Goal: Task Accomplishment & Management: Complete application form

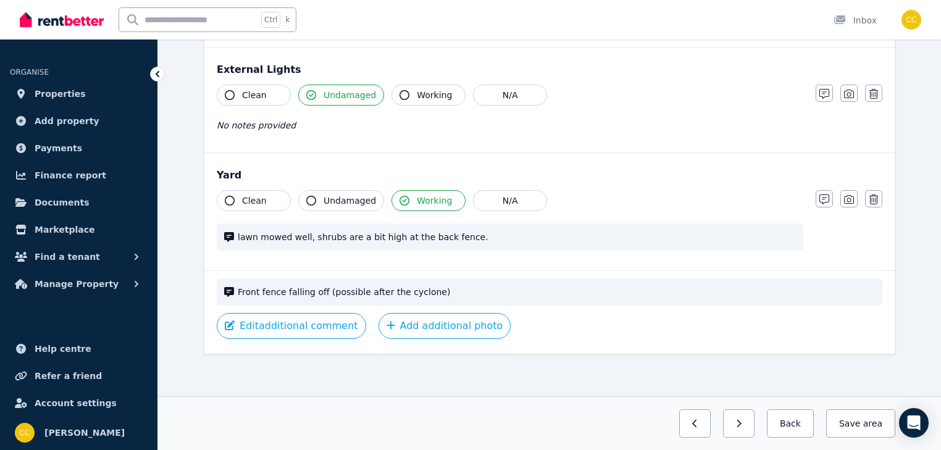
click at [308, 236] on span "lawn mowed well, shrubs are a bit high at the back fence." at bounding box center [517, 237] width 558 height 12
click at [827, 199] on icon "button" at bounding box center [824, 199] width 10 height 10
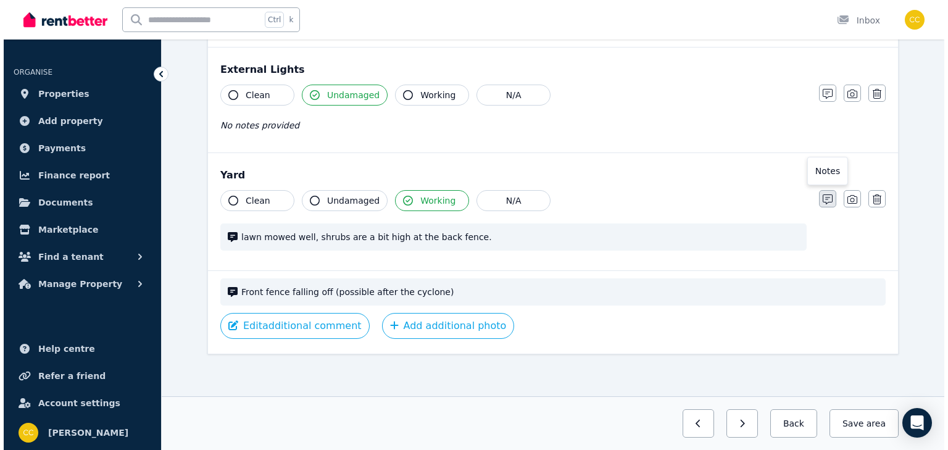
scroll to position [502, 0]
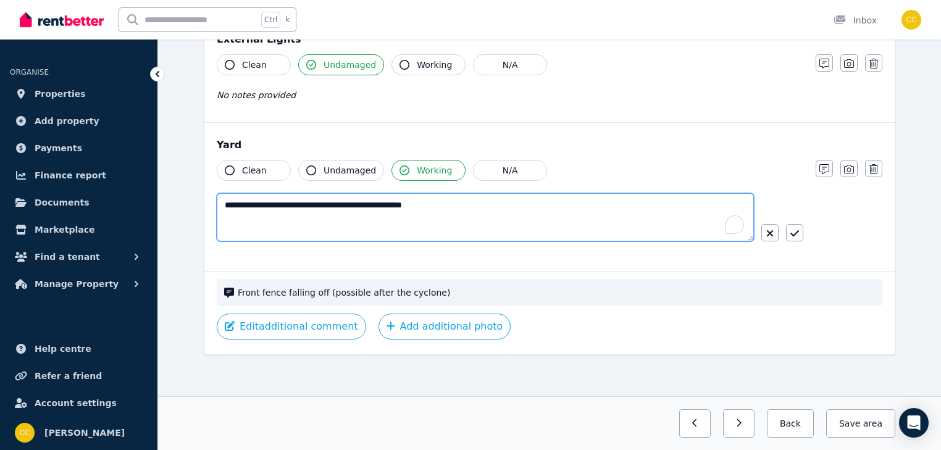
drag, startPoint x: 442, startPoint y: 203, endPoint x: 191, endPoint y: 199, distance: 251.3
click at [191, 199] on div "**********" at bounding box center [549, 22] width 783 height 861
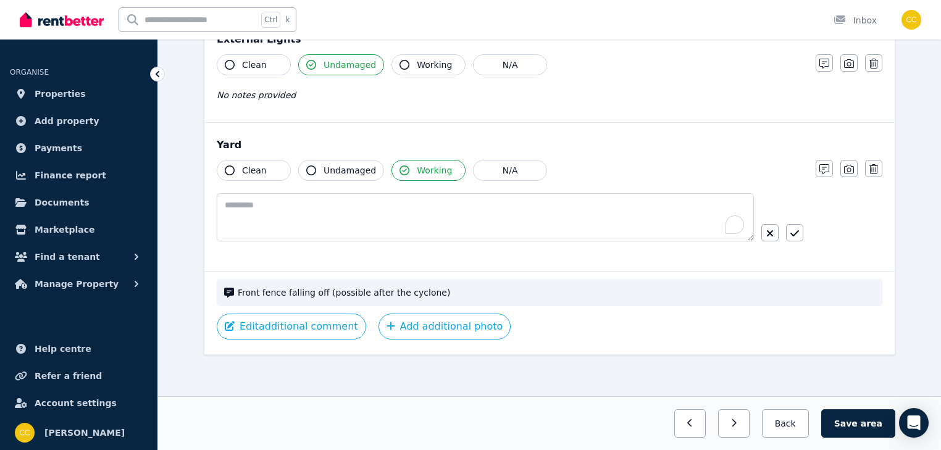
click at [570, 295] on span "Front fence falling off (possible after the cyclone)" at bounding box center [556, 292] width 637 height 12
click at [590, 294] on span "Front fence falling off (possible after the cyclone)" at bounding box center [556, 292] width 637 height 12
click at [327, 324] on button "Edit additional comment" at bounding box center [291, 327] width 149 height 26
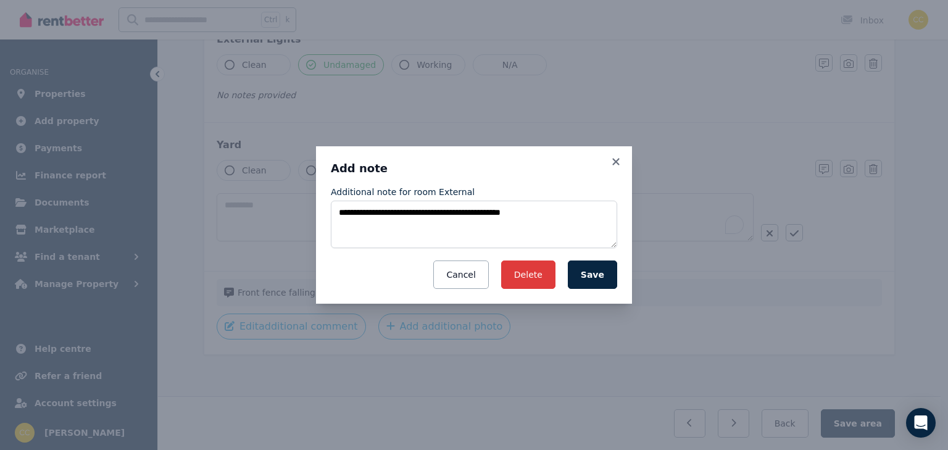
click at [538, 278] on button "Delete" at bounding box center [528, 275] width 54 height 28
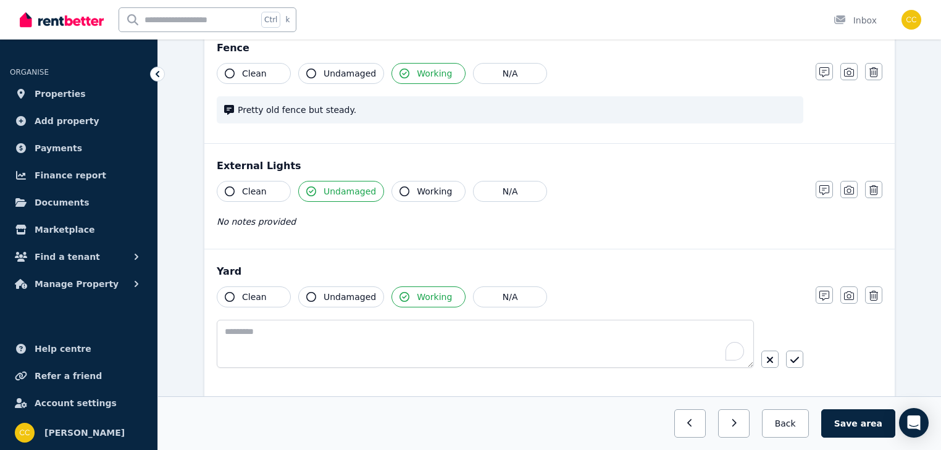
scroll to position [376, 0]
click at [312, 296] on icon "button" at bounding box center [311, 296] width 10 height 10
click at [403, 296] on button "Working" at bounding box center [428, 296] width 74 height 21
click at [401, 296] on icon "button" at bounding box center [404, 296] width 10 height 10
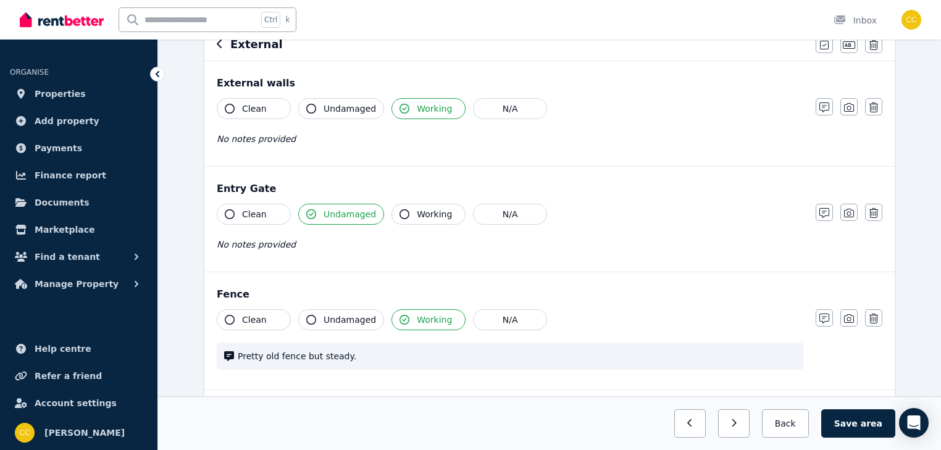
scroll to position [80, 0]
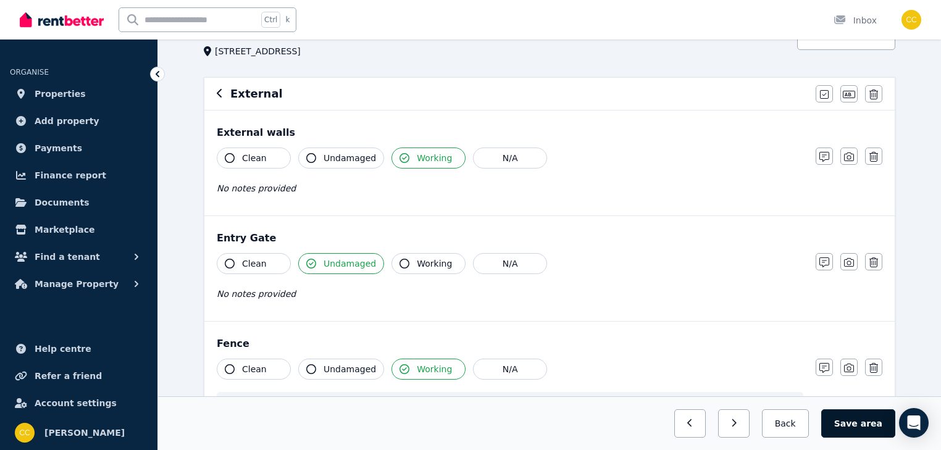
click at [867, 430] on button "Save area" at bounding box center [858, 423] width 74 height 28
click at [775, 427] on icon "button" at bounding box center [772, 423] width 6 height 9
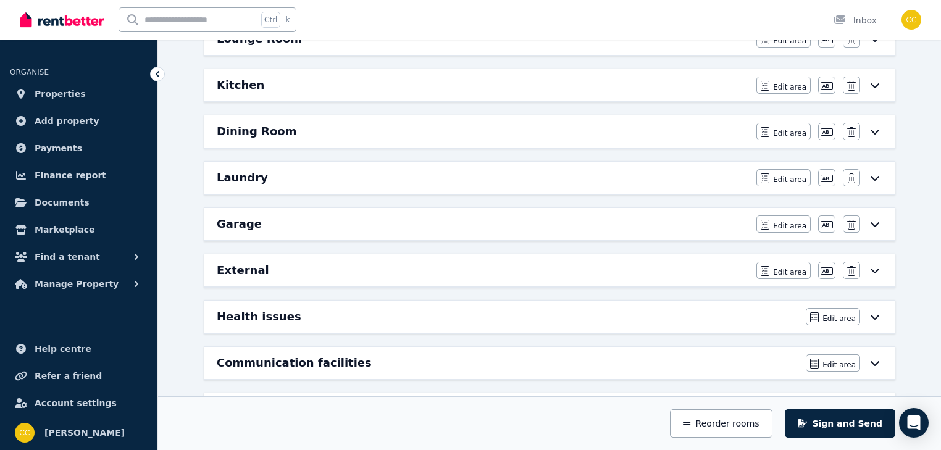
scroll to position [573, 0]
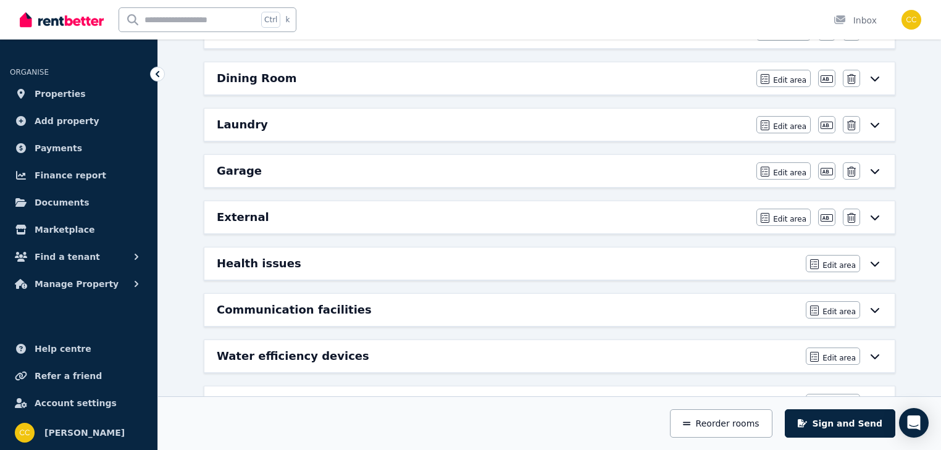
click at [873, 259] on icon at bounding box center [874, 264] width 15 height 10
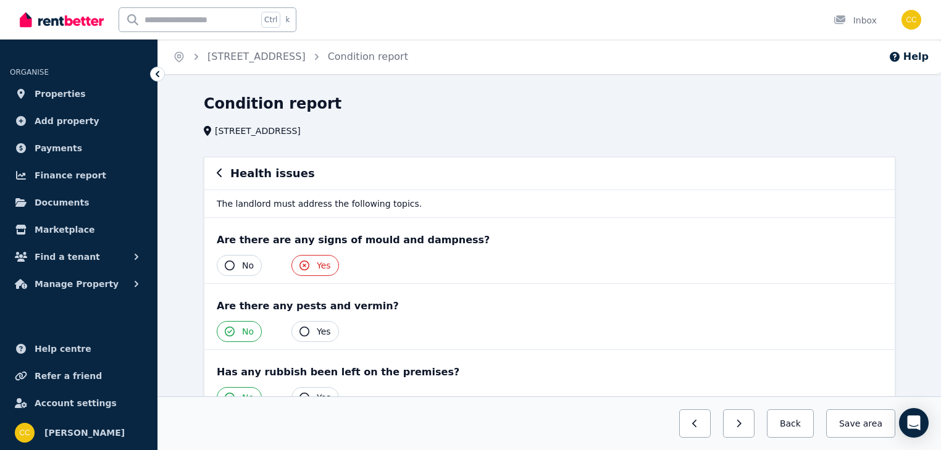
click at [228, 265] on icon "button" at bounding box center [230, 266] width 10 height 10
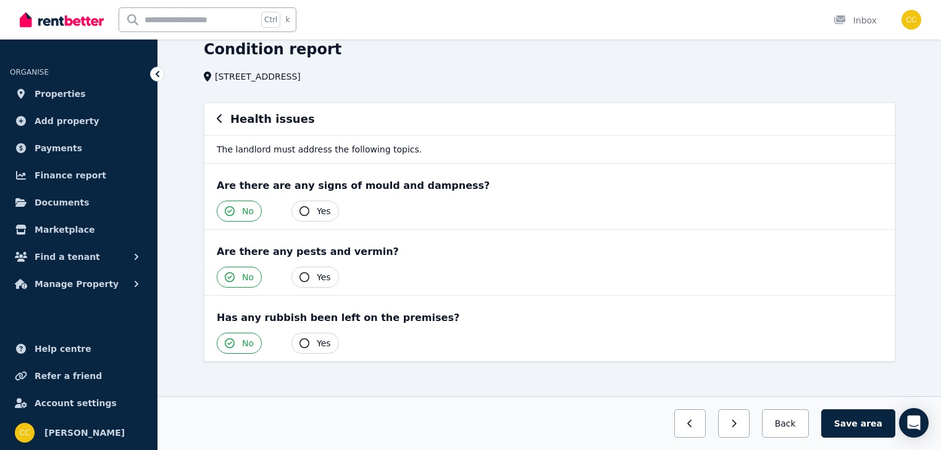
scroll to position [62, 0]
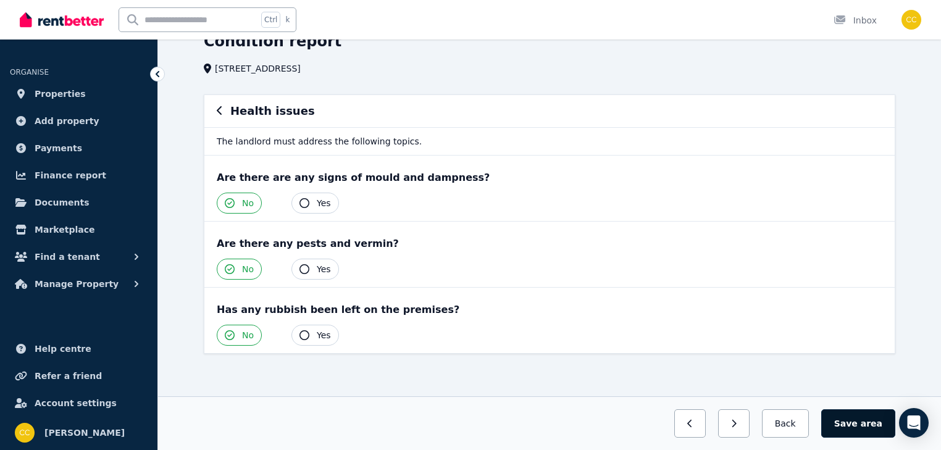
click at [859, 427] on button "Save area" at bounding box center [858, 423] width 74 height 28
click at [793, 421] on button "Back" at bounding box center [784, 423] width 57 height 28
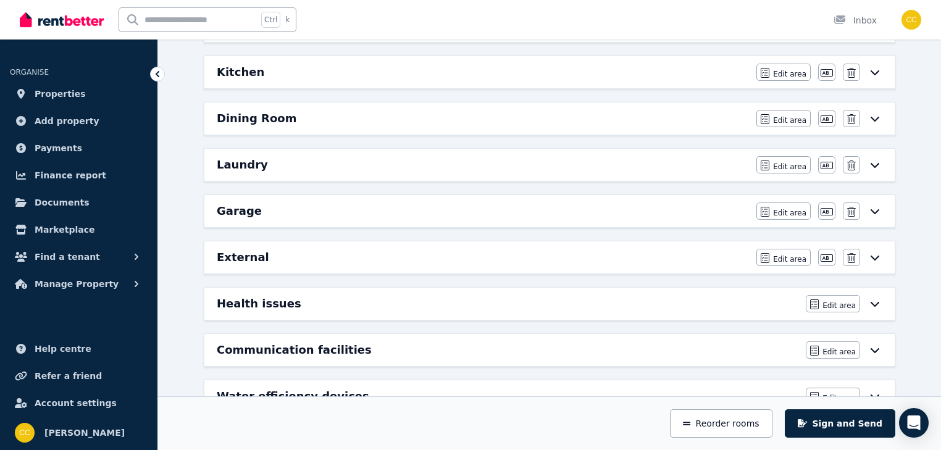
scroll to position [556, 0]
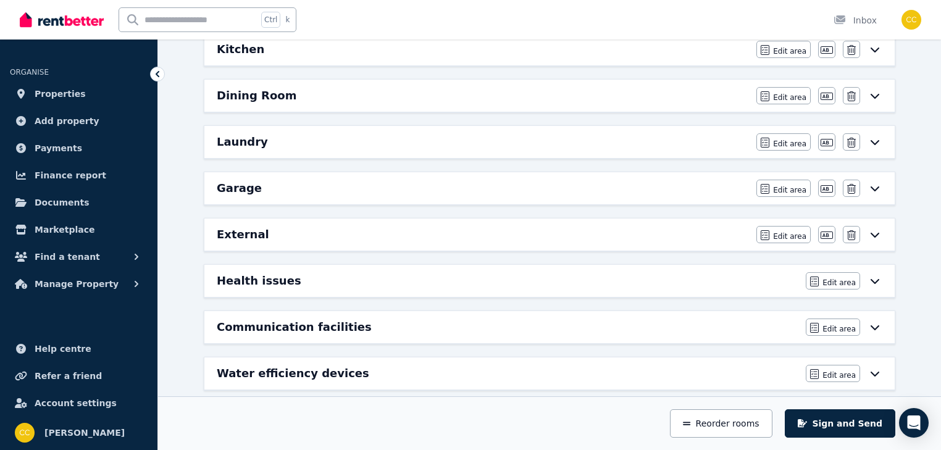
click at [874, 322] on icon at bounding box center [874, 327] width 15 height 10
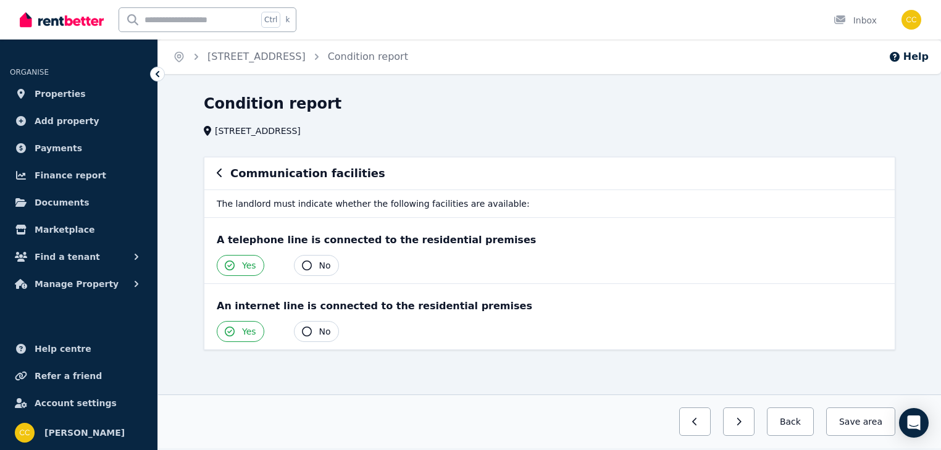
scroll to position [0, 0]
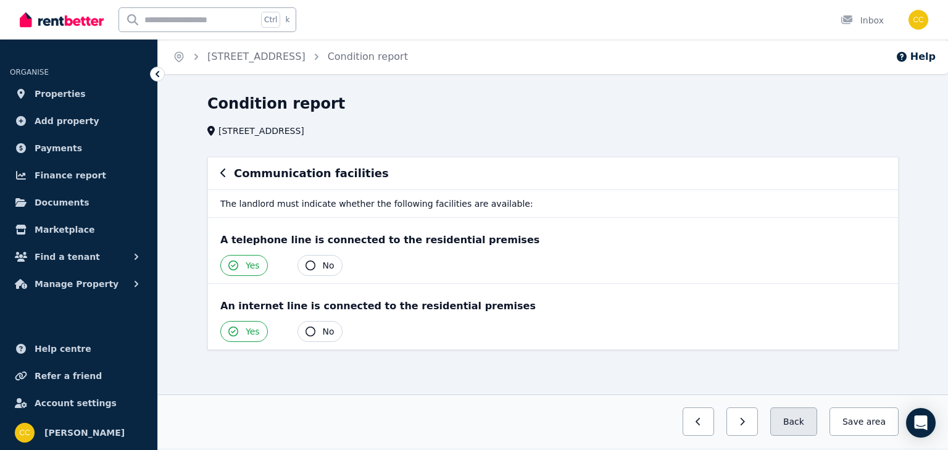
click at [803, 422] on button "Back" at bounding box center [793, 421] width 47 height 28
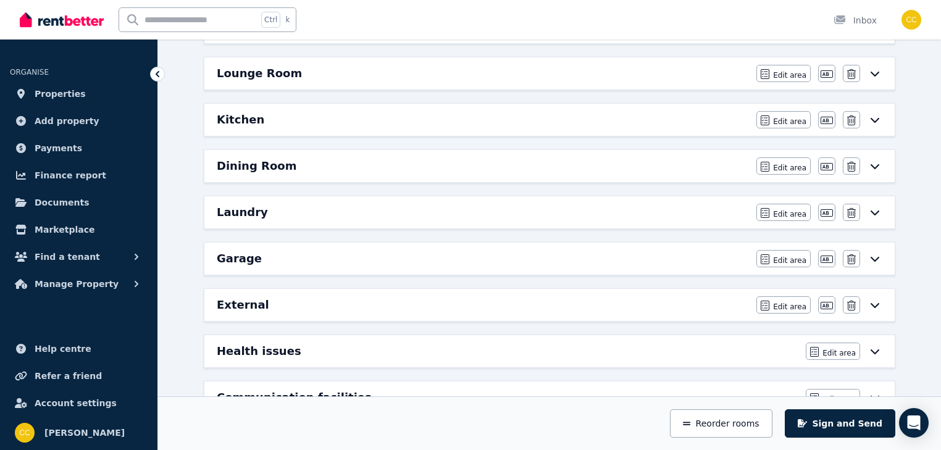
scroll to position [612, 0]
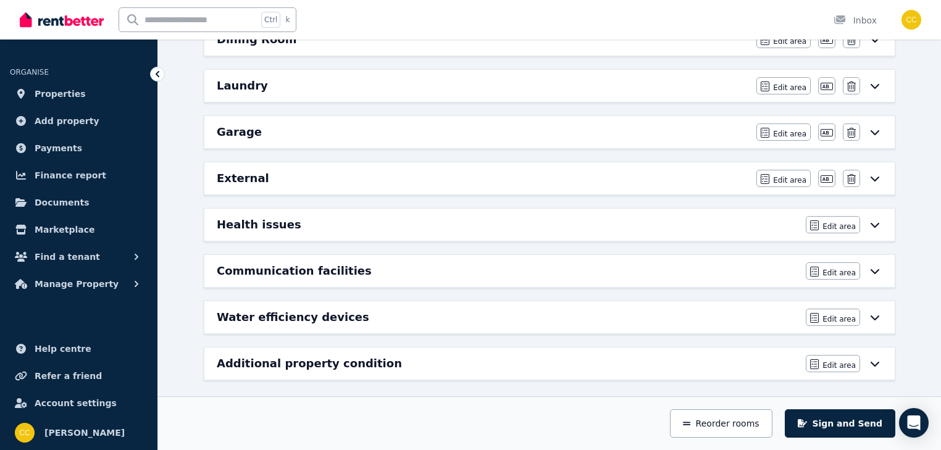
click at [874, 362] on icon at bounding box center [874, 364] width 9 height 5
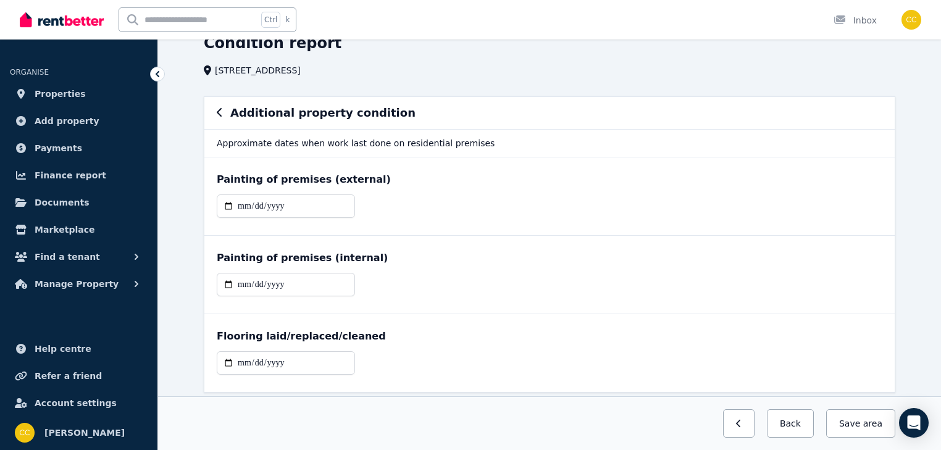
scroll to position [99, 0]
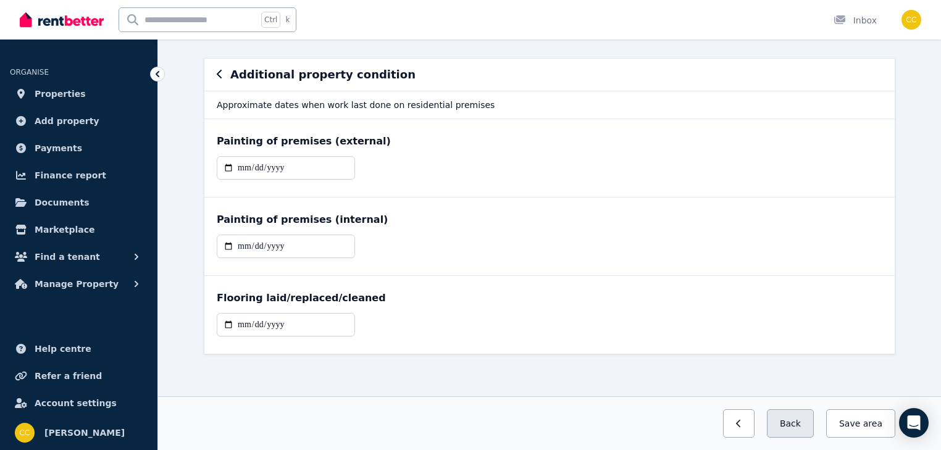
click at [800, 420] on button "Back" at bounding box center [790, 423] width 47 height 28
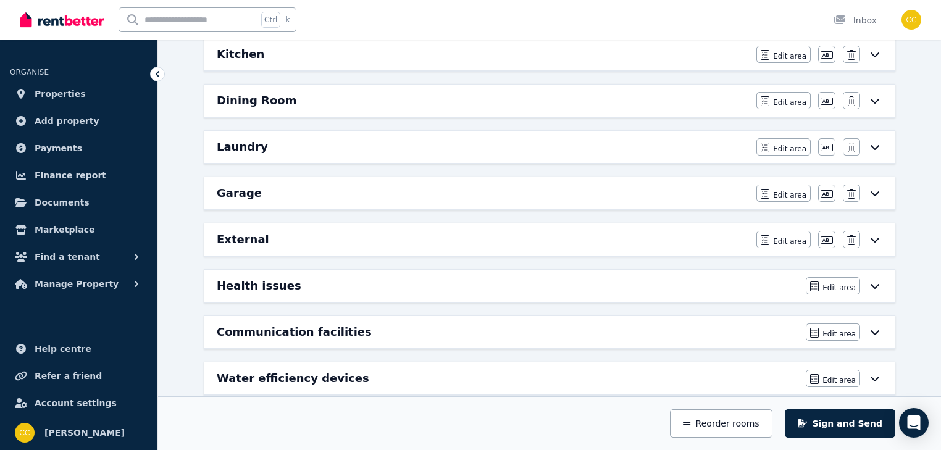
scroll to position [612, 0]
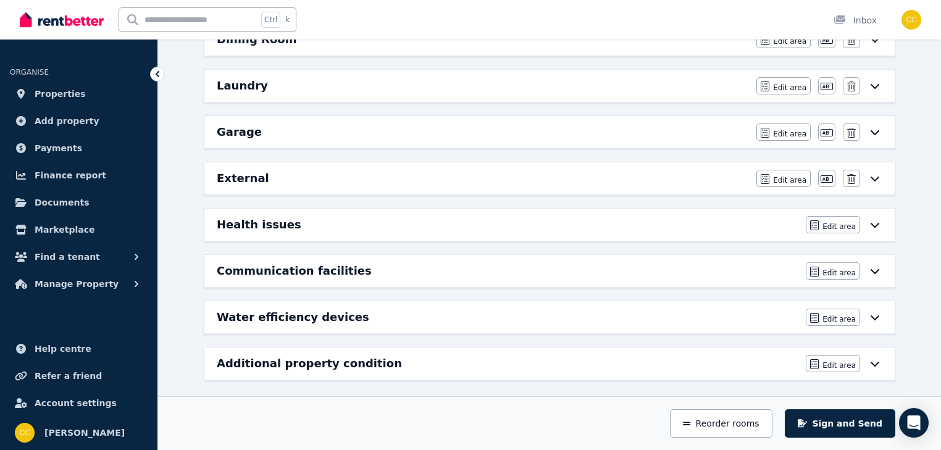
click at [874, 359] on icon at bounding box center [874, 364] width 15 height 10
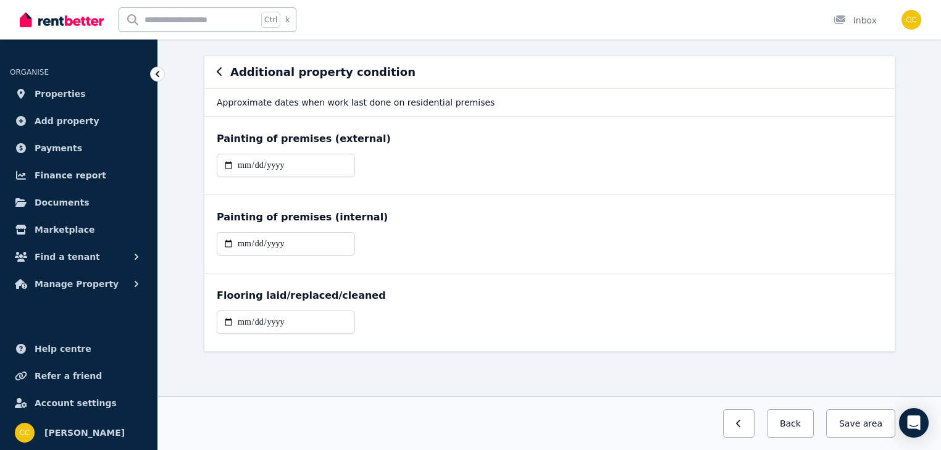
scroll to position [0, 0]
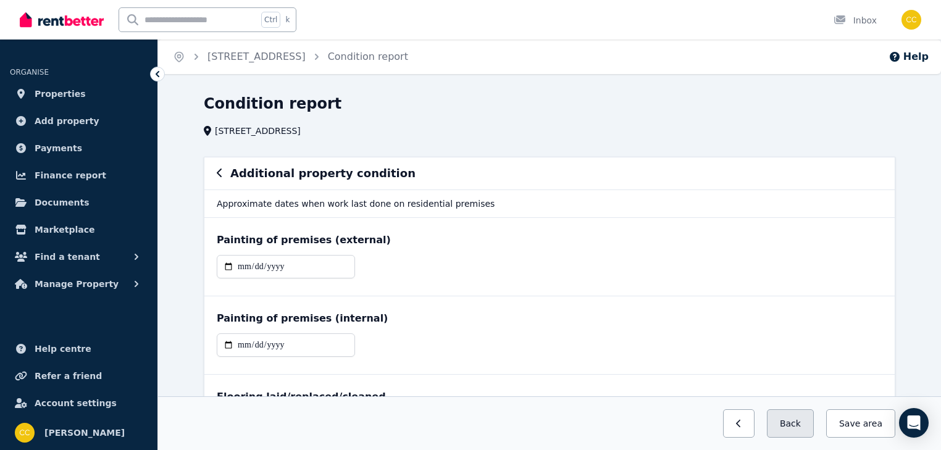
click at [805, 425] on button "Back" at bounding box center [790, 423] width 47 height 28
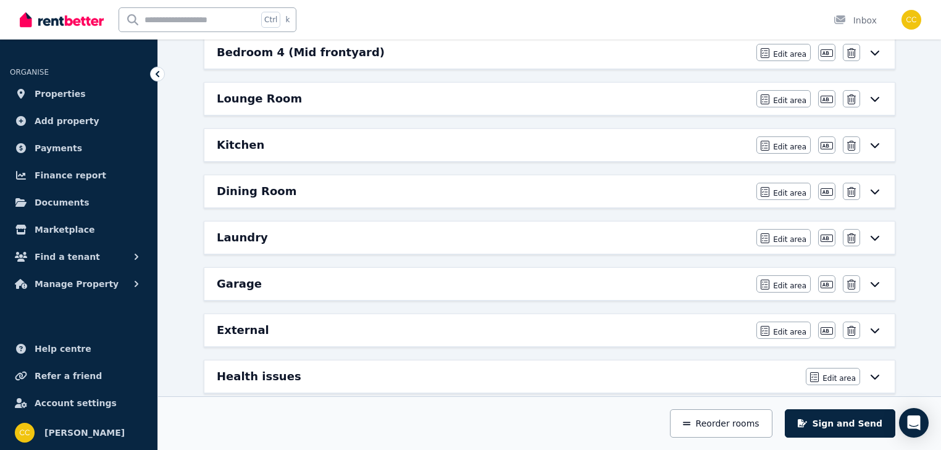
scroll to position [494, 0]
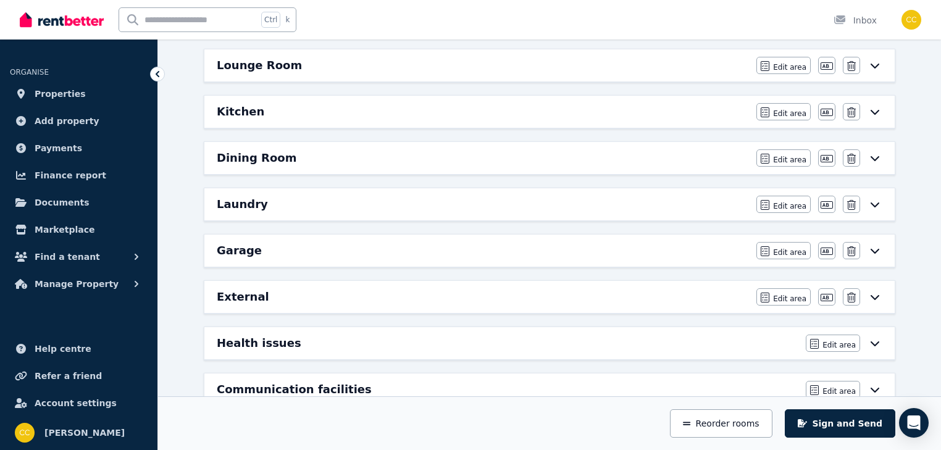
click at [872, 293] on icon at bounding box center [874, 297] width 15 height 10
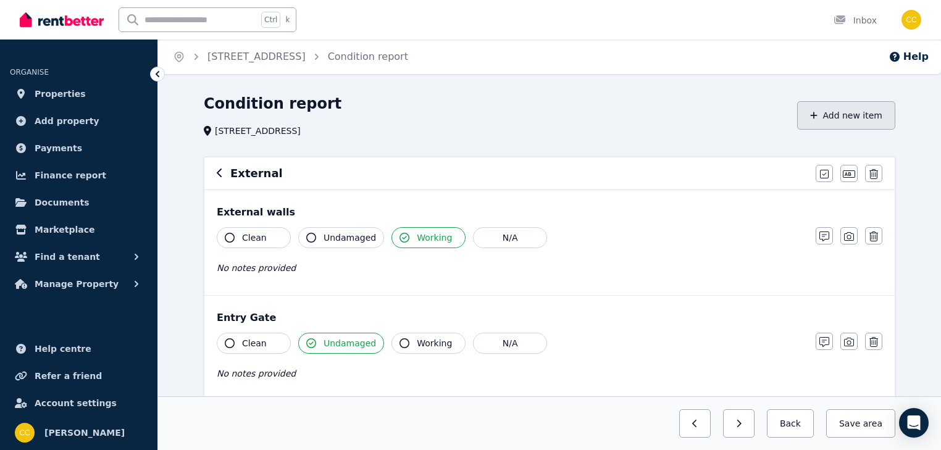
click at [867, 119] on button "Add new item" at bounding box center [846, 115] width 98 height 28
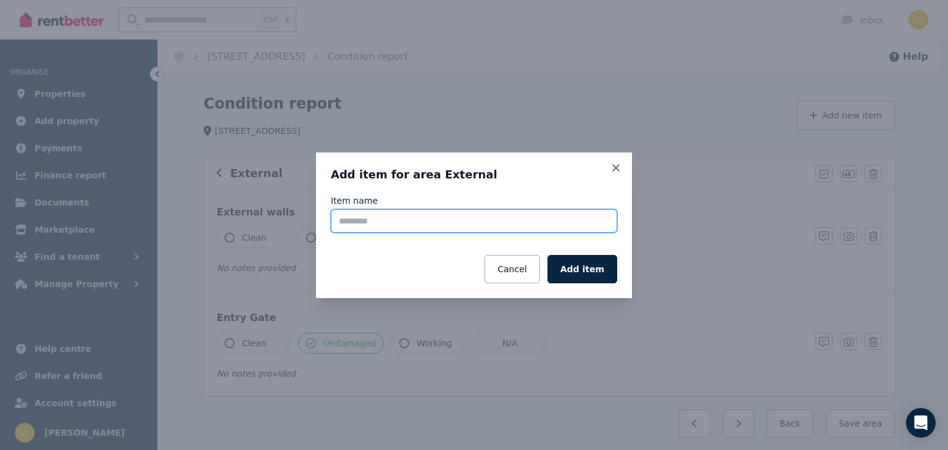
click at [503, 222] on input "Item name" at bounding box center [474, 220] width 286 height 23
type input "**********"
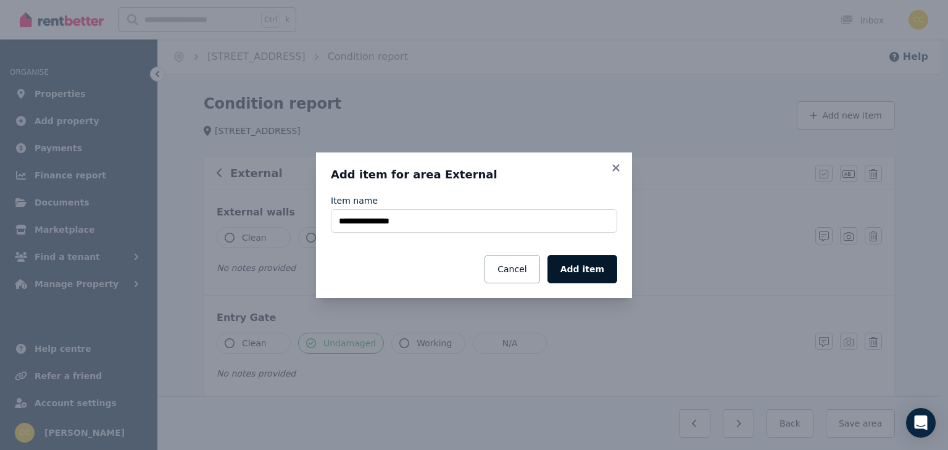
click at [593, 273] on button "Add item" at bounding box center [583, 269] width 70 height 28
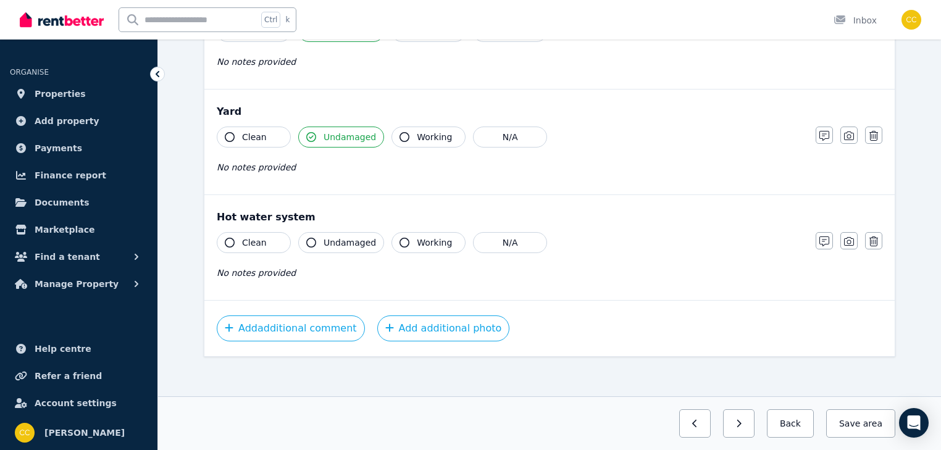
scroll to position [537, 0]
click at [311, 237] on icon "button" at bounding box center [311, 241] width 10 height 10
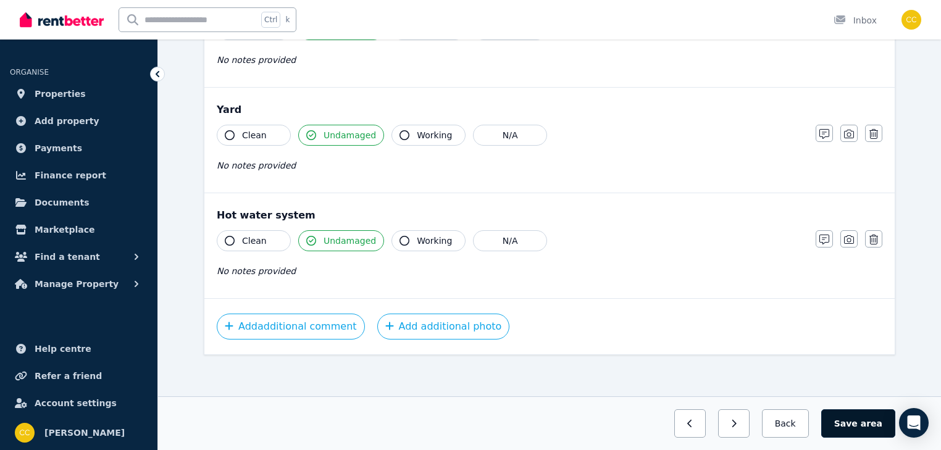
click at [870, 425] on span "area" at bounding box center [872, 423] width 22 height 12
click at [790, 431] on button "Back" at bounding box center [784, 423] width 57 height 28
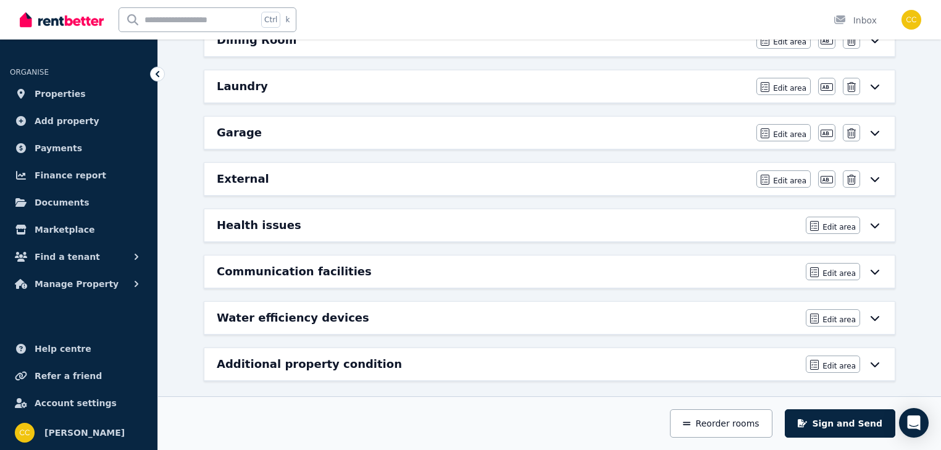
scroll to position [612, 0]
click at [854, 361] on span "Edit area" at bounding box center [838, 366] width 33 height 10
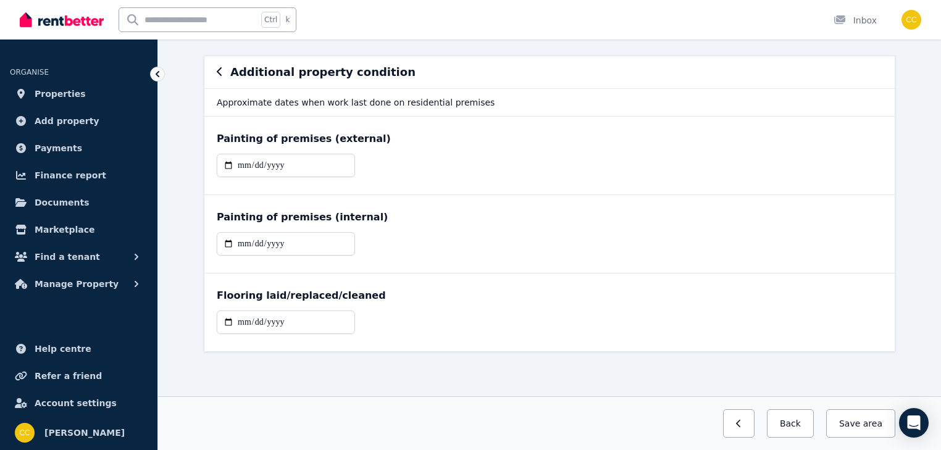
scroll to position [0, 0]
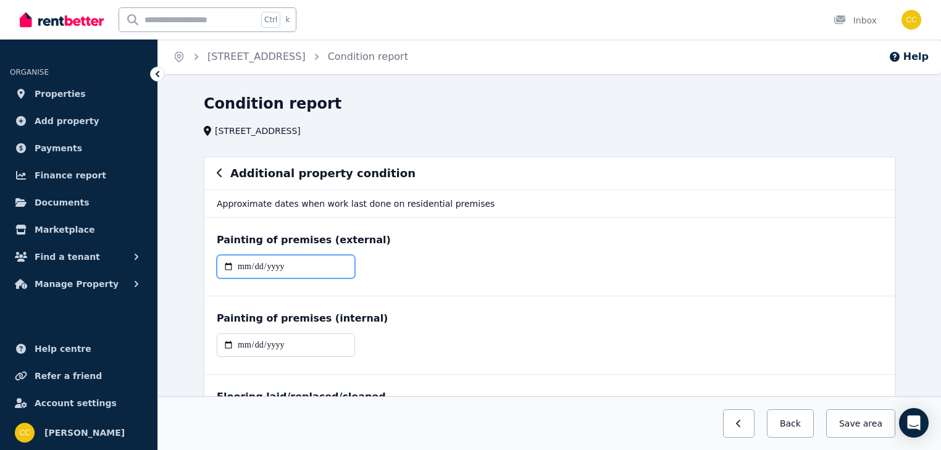
click at [326, 264] on input "date" at bounding box center [286, 266] width 138 height 23
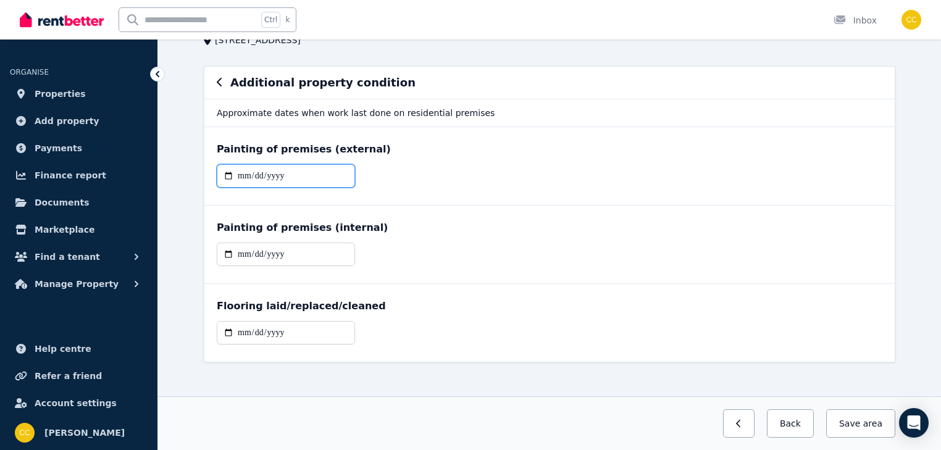
scroll to position [99, 0]
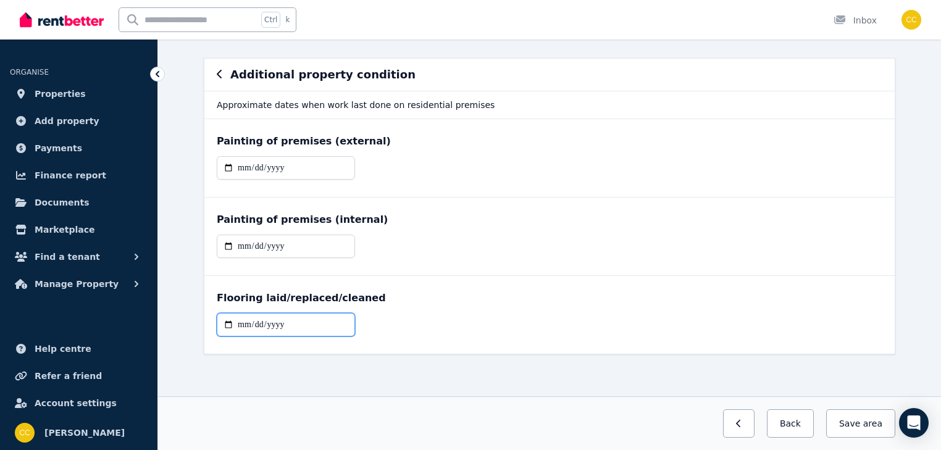
click at [242, 325] on input "date" at bounding box center [286, 324] width 138 height 23
type input "**********"
click at [858, 423] on button "Save area" at bounding box center [858, 423] width 74 height 28
click at [810, 428] on button "Back" at bounding box center [784, 423] width 57 height 28
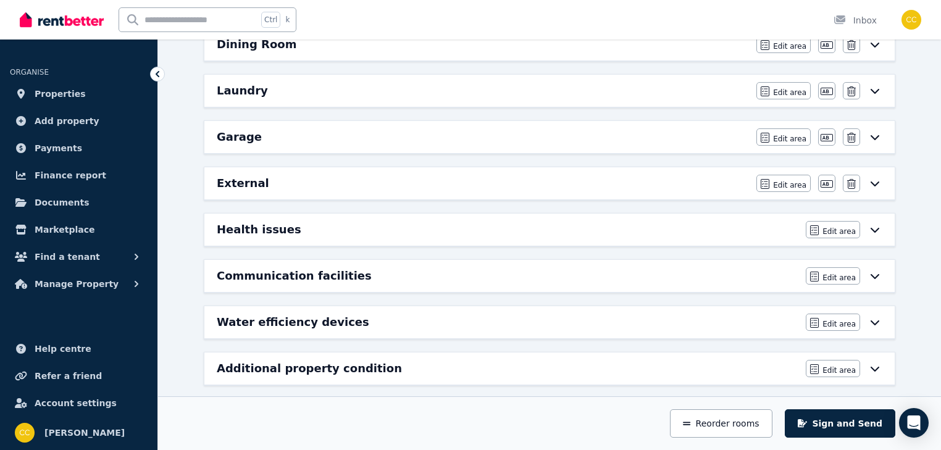
scroll to position [612, 0]
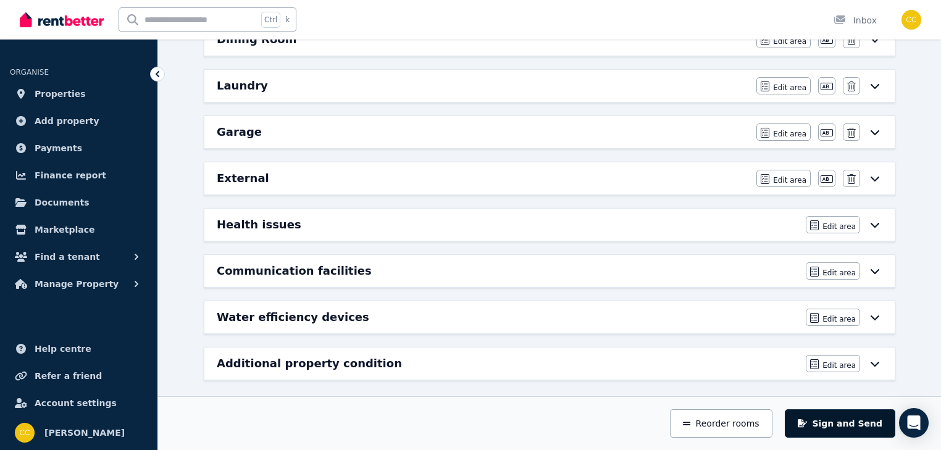
click at [880, 427] on button "Sign and Send" at bounding box center [840, 423] width 111 height 28
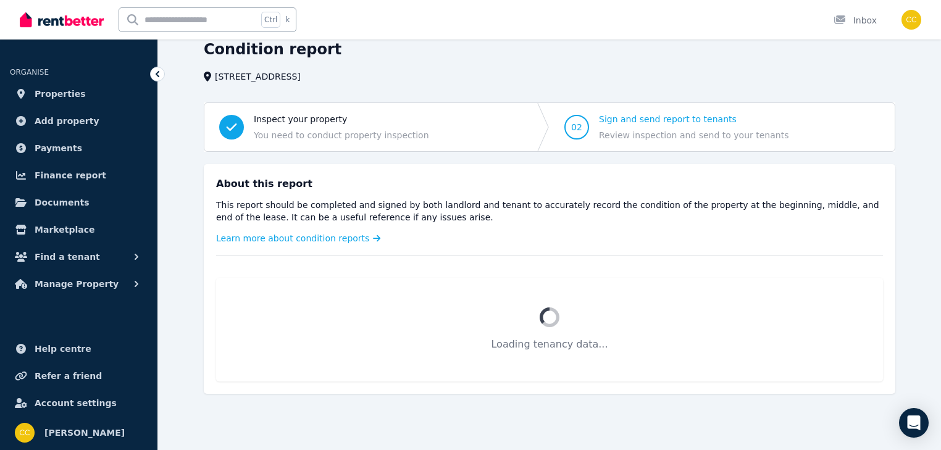
scroll to position [115, 0]
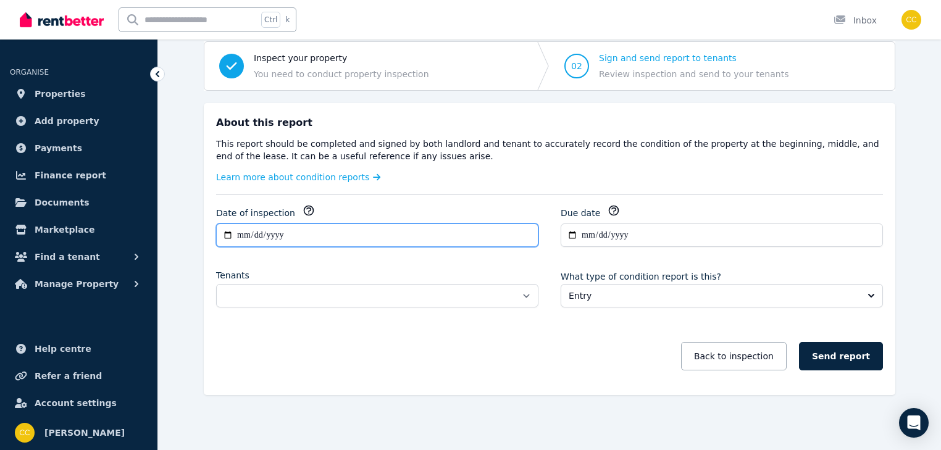
click at [242, 232] on input "**********" at bounding box center [377, 234] width 322 height 23
click at [228, 233] on input "**********" at bounding box center [377, 234] width 322 height 23
type input "**********"
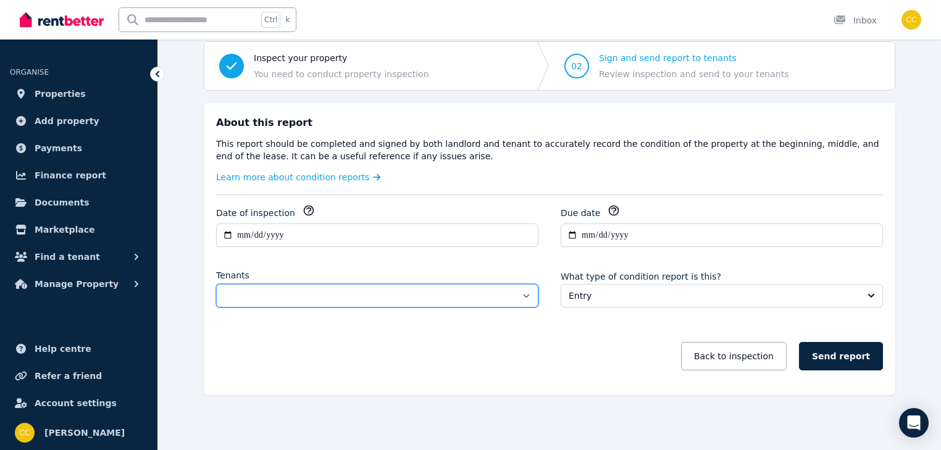
click at [525, 294] on select "**********" at bounding box center [377, 295] width 322 height 23
select select "**********"
click at [216, 284] on select "**********" at bounding box center [377, 295] width 322 height 23
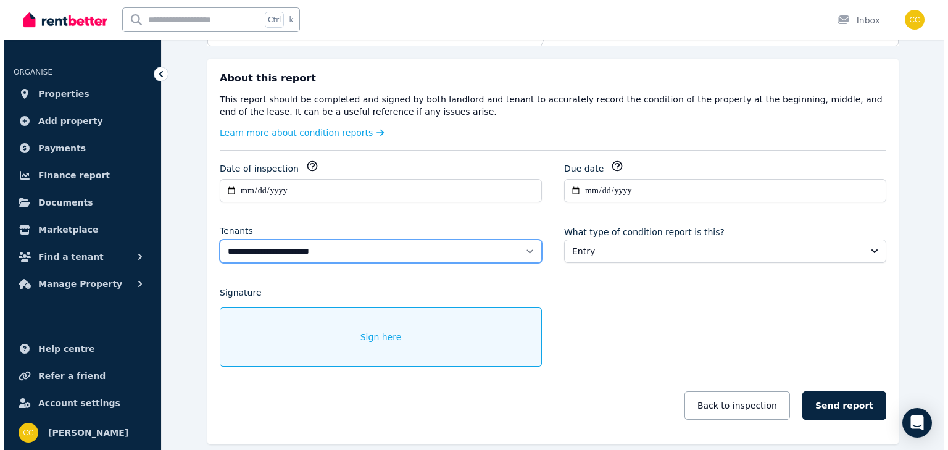
scroll to position [209, 0]
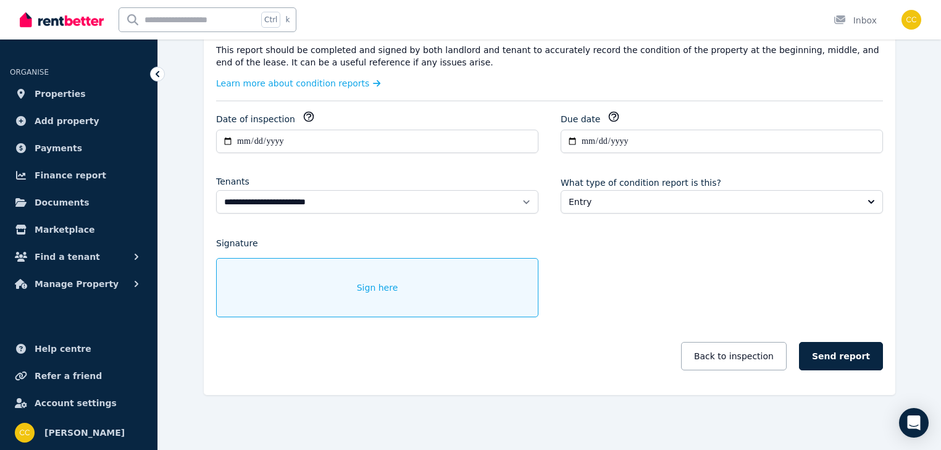
click at [356, 283] on div "Sign here" at bounding box center [377, 287] width 322 height 59
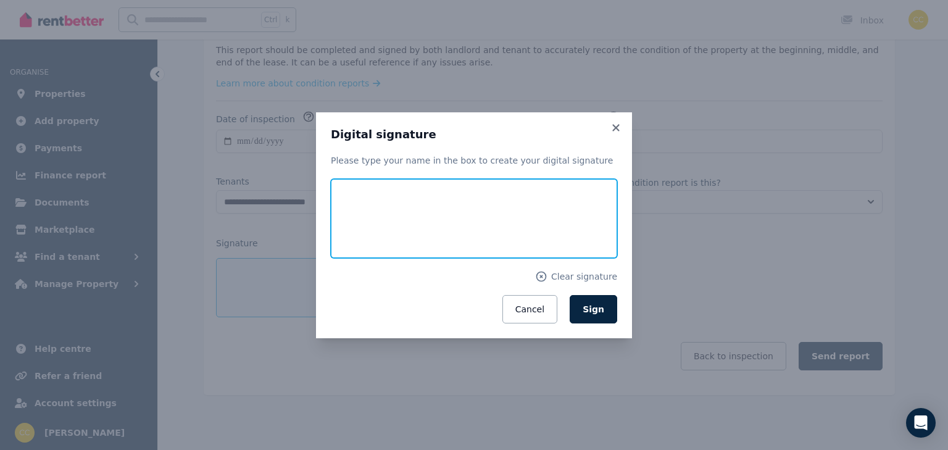
click at [390, 203] on input "text" at bounding box center [474, 218] width 286 height 79
click at [404, 201] on input "text" at bounding box center [474, 218] width 286 height 79
type input "**********"
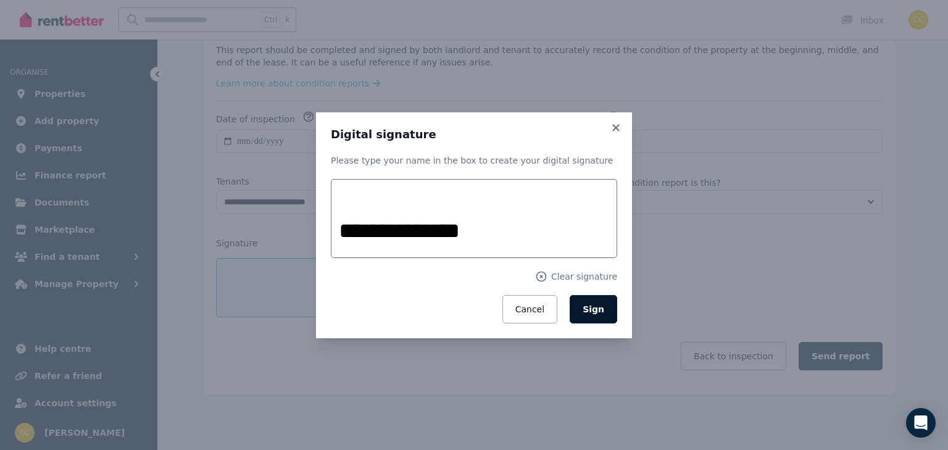
click at [611, 314] on button "Sign" at bounding box center [594, 309] width 48 height 28
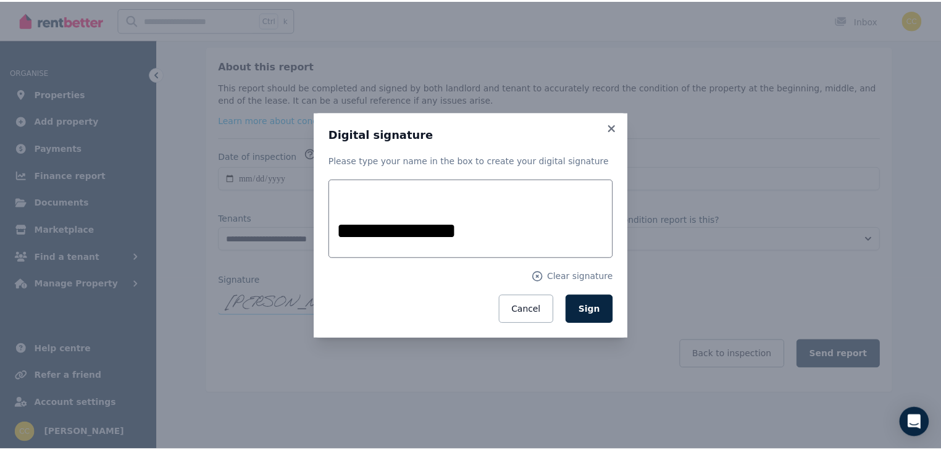
scroll to position [170, 0]
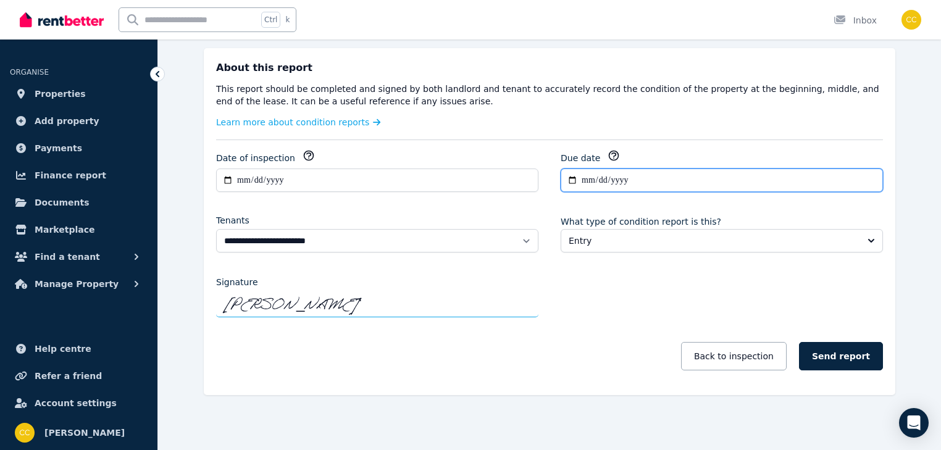
click at [641, 180] on input "**********" at bounding box center [722, 180] width 322 height 23
click at [568, 178] on input "**********" at bounding box center [722, 180] width 322 height 23
type input "**********"
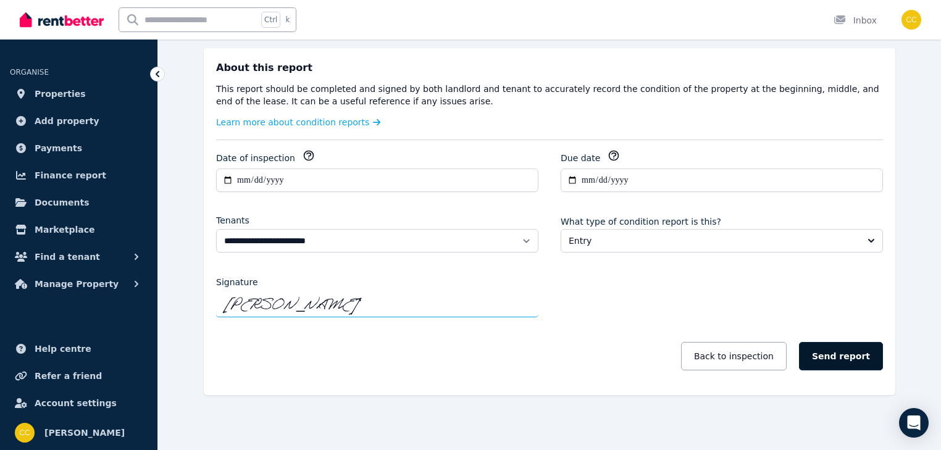
click at [848, 356] on button "Send report" at bounding box center [841, 356] width 84 height 28
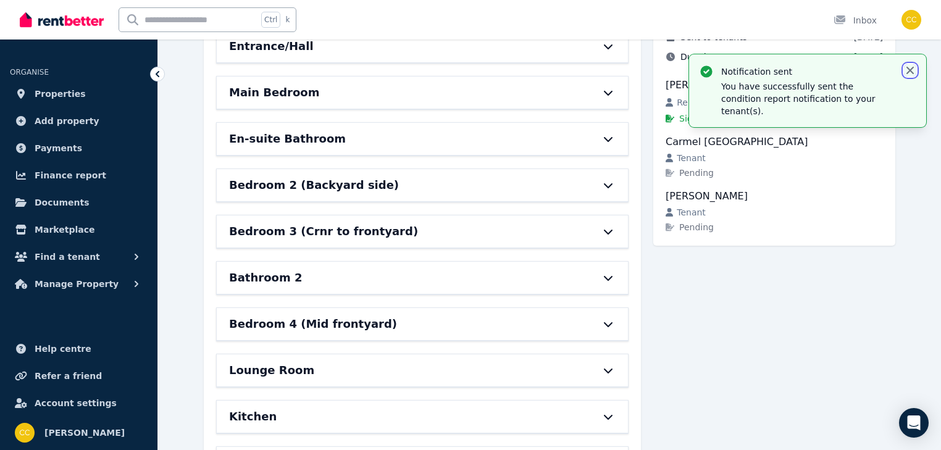
click at [911, 70] on icon "button" at bounding box center [910, 70] width 12 height 12
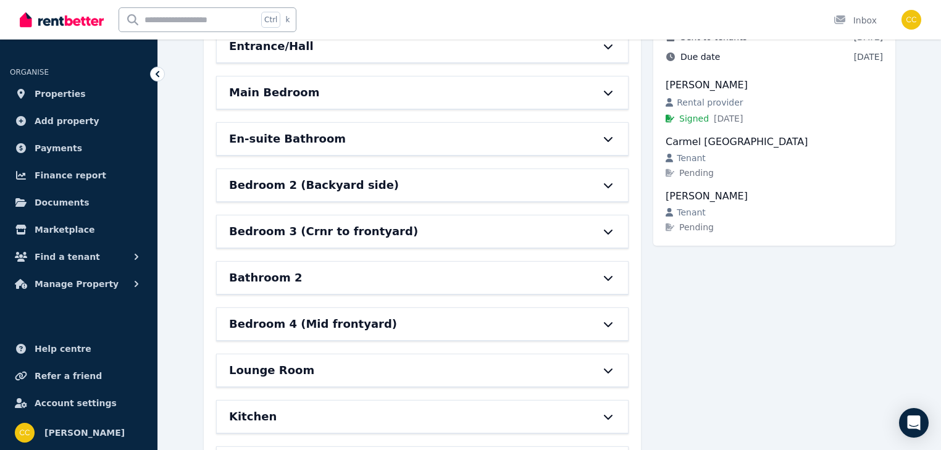
click at [918, 178] on div "Condition report [STREET_ADDRESS], Shailer Park History Actions View Entry Repo…" at bounding box center [549, 382] width 783 height 914
